Goal: Task Accomplishment & Management: Use online tool/utility

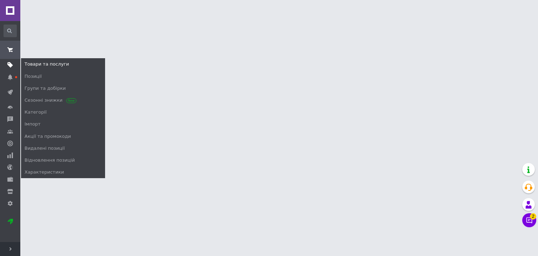
click at [13, 63] on icon at bounding box center [10, 65] width 6 height 6
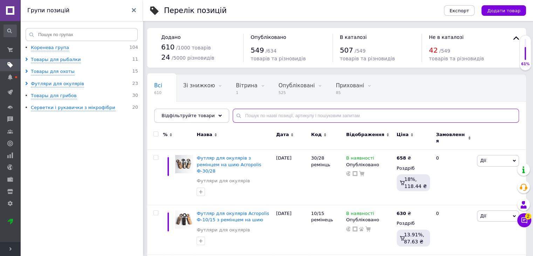
click at [251, 118] on input "text" at bounding box center [376, 116] width 286 height 14
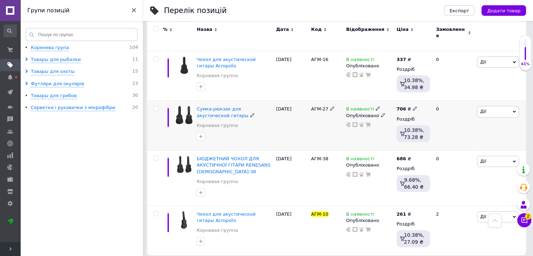
scroll to position [248, 0]
type input "агм-10"
click at [413, 211] on use at bounding box center [415, 213] width 4 height 4
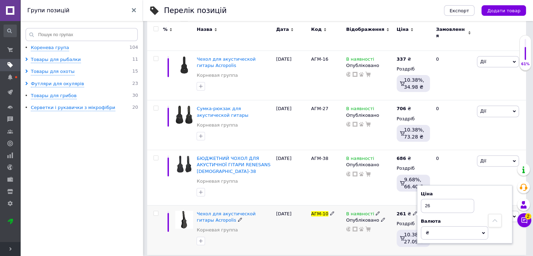
type input "2"
type input "466"
click at [391, 171] on div at bounding box center [370, 174] width 48 height 6
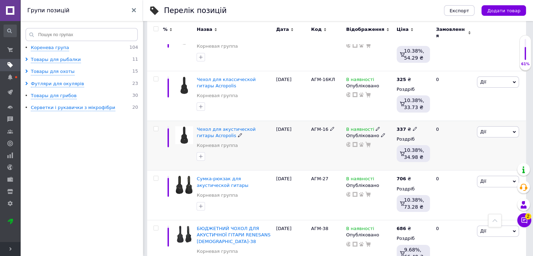
click at [413, 126] on span at bounding box center [415, 128] width 4 height 5
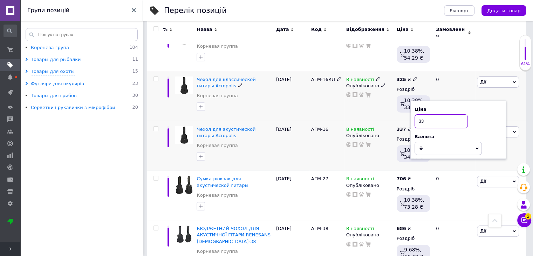
type input "3"
type input "538"
click at [380, 112] on div "В наявності Опубліковано" at bounding box center [370, 96] width 50 height 50
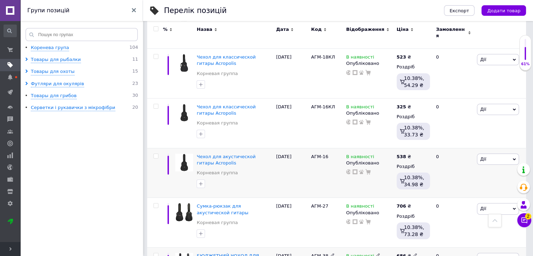
scroll to position [143, 0]
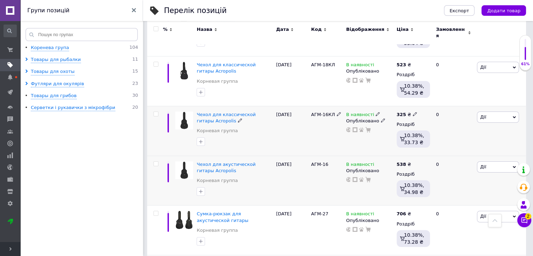
click at [413, 112] on icon at bounding box center [415, 114] width 4 height 4
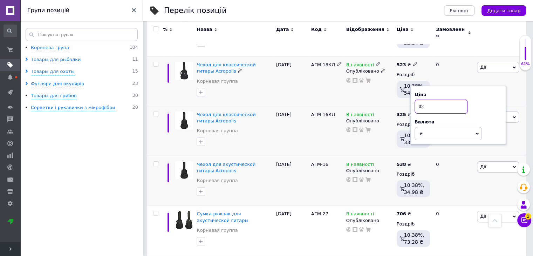
type input "3"
type input "508"
click at [384, 94] on div "В наявності Опубліковано" at bounding box center [370, 81] width 50 height 50
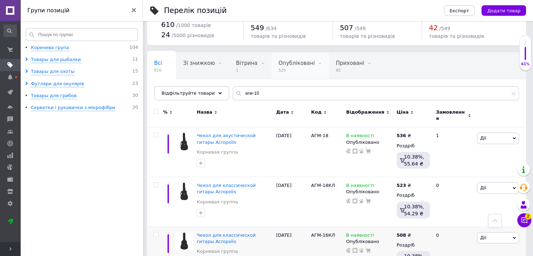
scroll to position [0, 0]
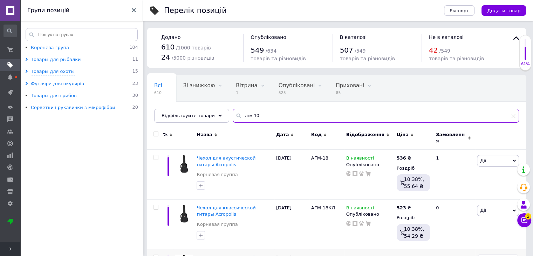
click at [261, 110] on input "агм-10" at bounding box center [376, 116] width 286 height 14
drag, startPoint x: 250, startPoint y: 118, endPoint x: 239, endPoint y: 118, distance: 11.6
click at [239, 118] on input "агм-" at bounding box center [376, 116] width 286 height 14
type input "[PERSON_NAME]"
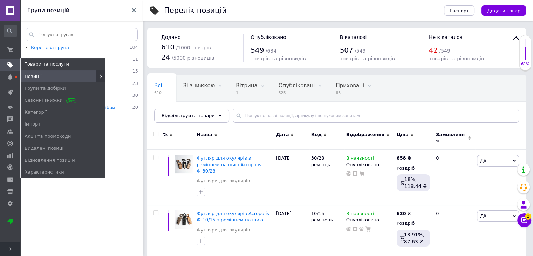
click at [12, 67] on icon at bounding box center [10, 65] width 6 height 6
